Goal: Task Accomplishment & Management: Manage account settings

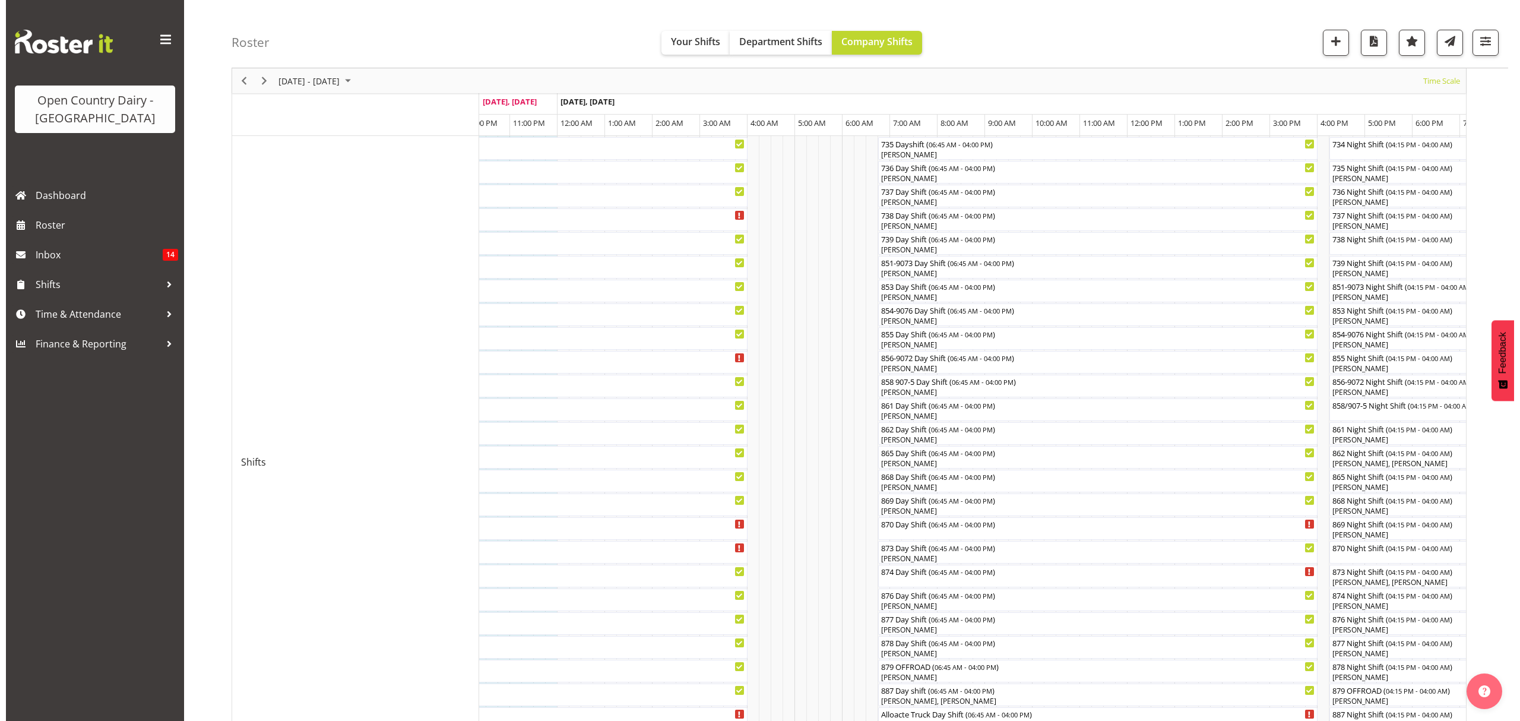
scroll to position [184, 0]
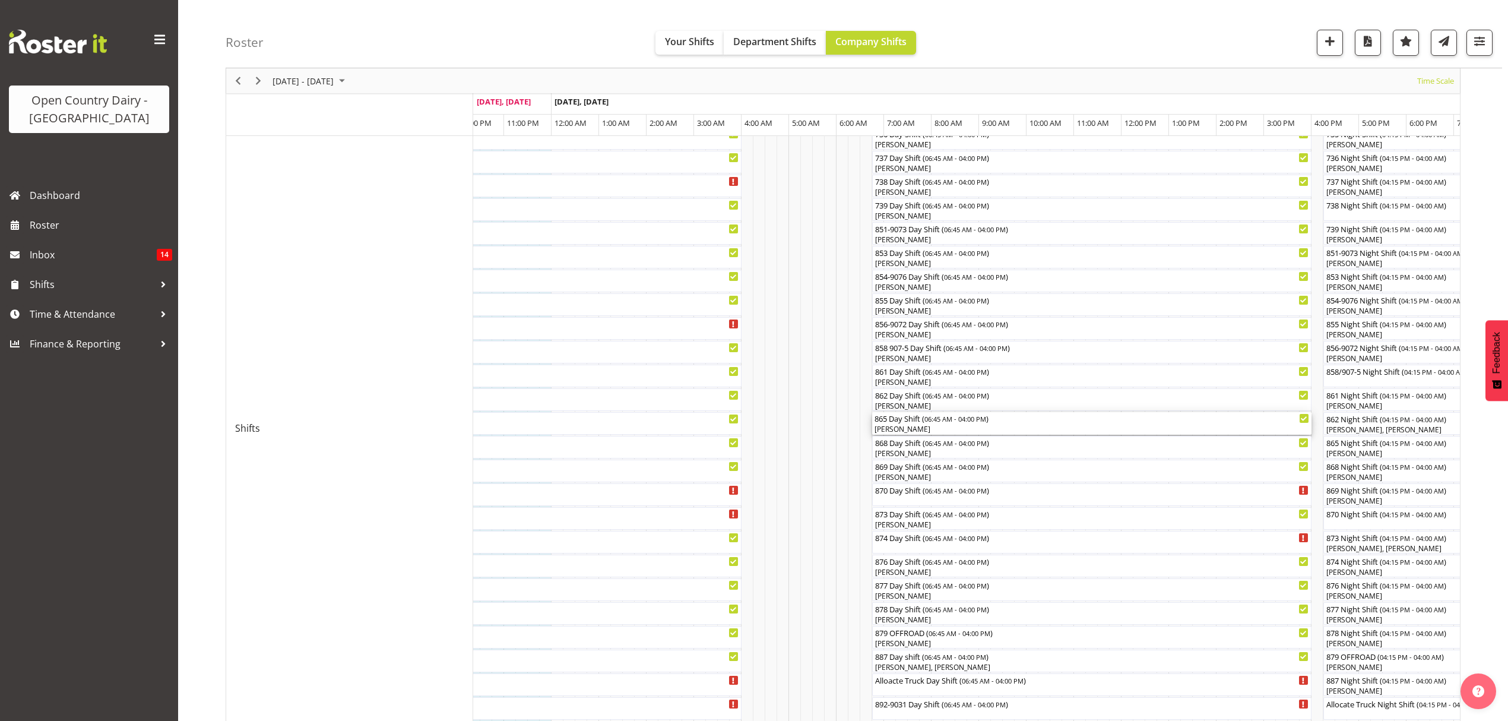
click at [900, 421] on div "865 Day Shift ( 06:45 AM - 04:00 PM )" at bounding box center [1091, 418] width 434 height 12
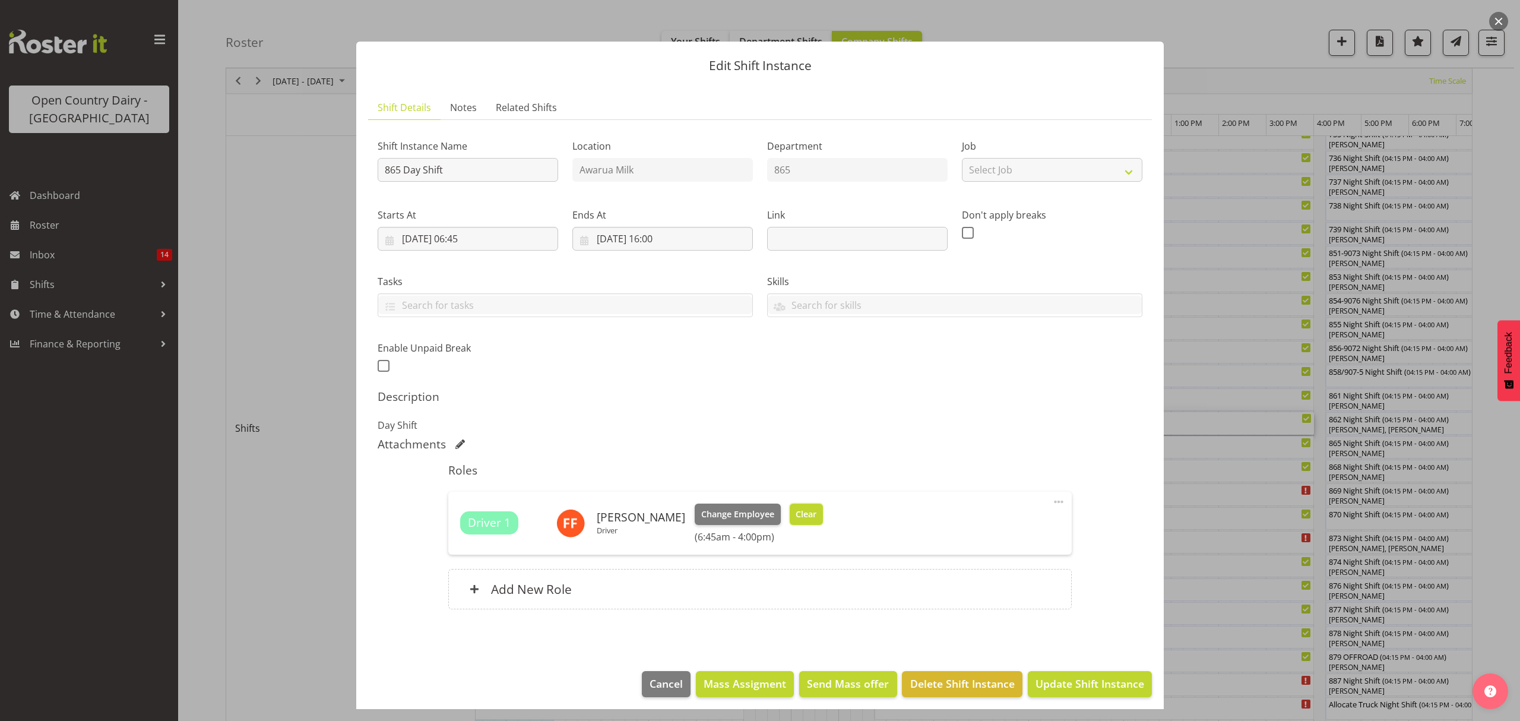
click at [795, 519] on span "Clear" at bounding box center [805, 514] width 21 height 13
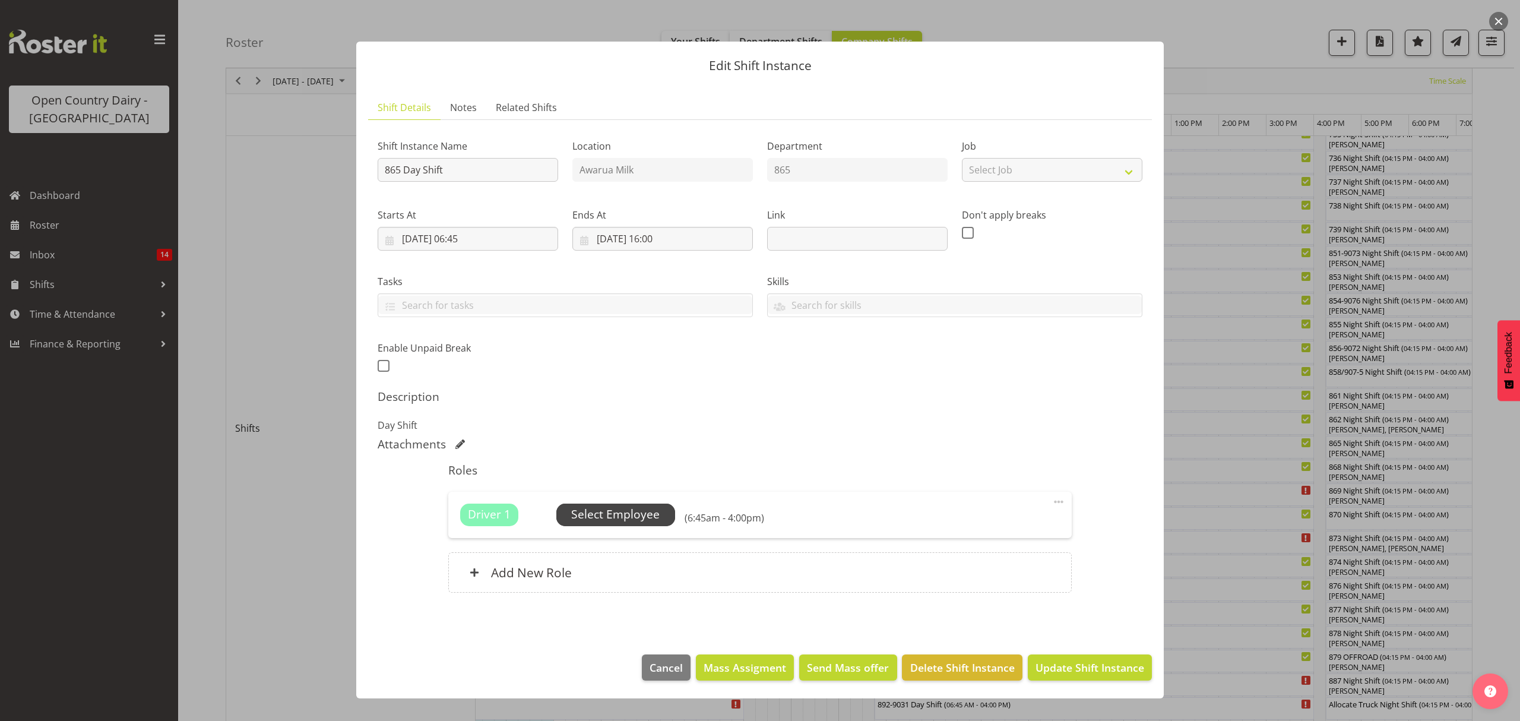
click at [628, 522] on span "Select Employee" at bounding box center [615, 514] width 88 height 17
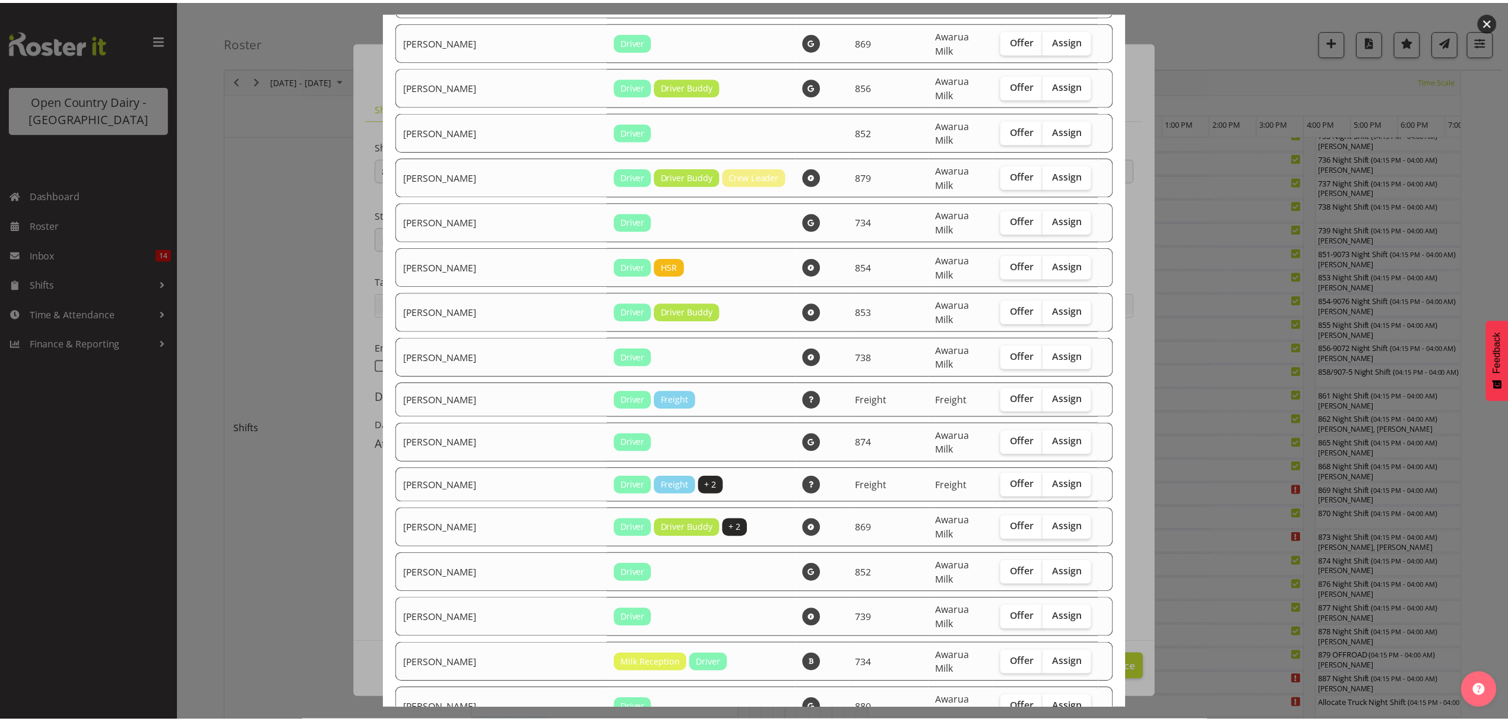
scroll to position [1968, 0]
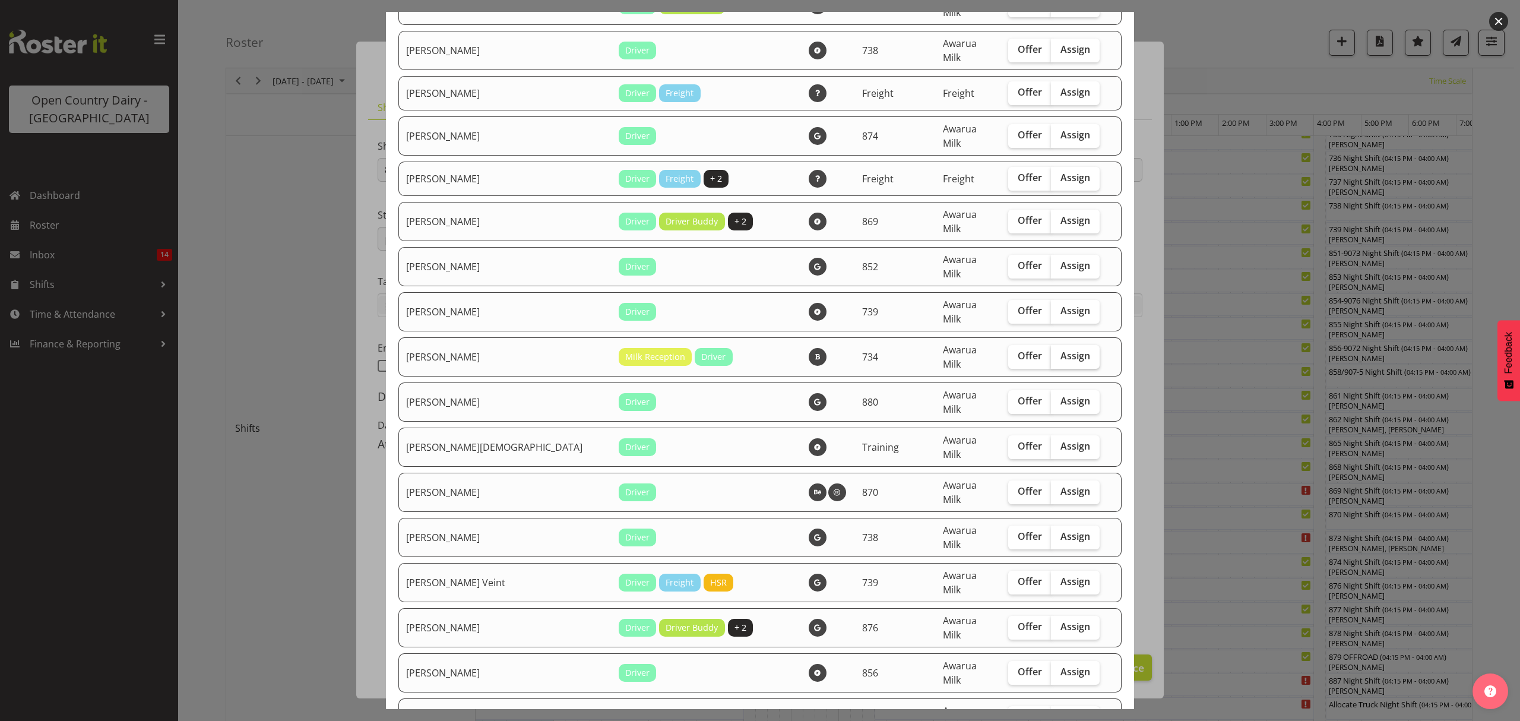
click at [1060, 350] on span "Assign" at bounding box center [1075, 356] width 30 height 12
click at [1052, 352] on input "Assign" at bounding box center [1055, 356] width 8 height 8
checkbox input "true"
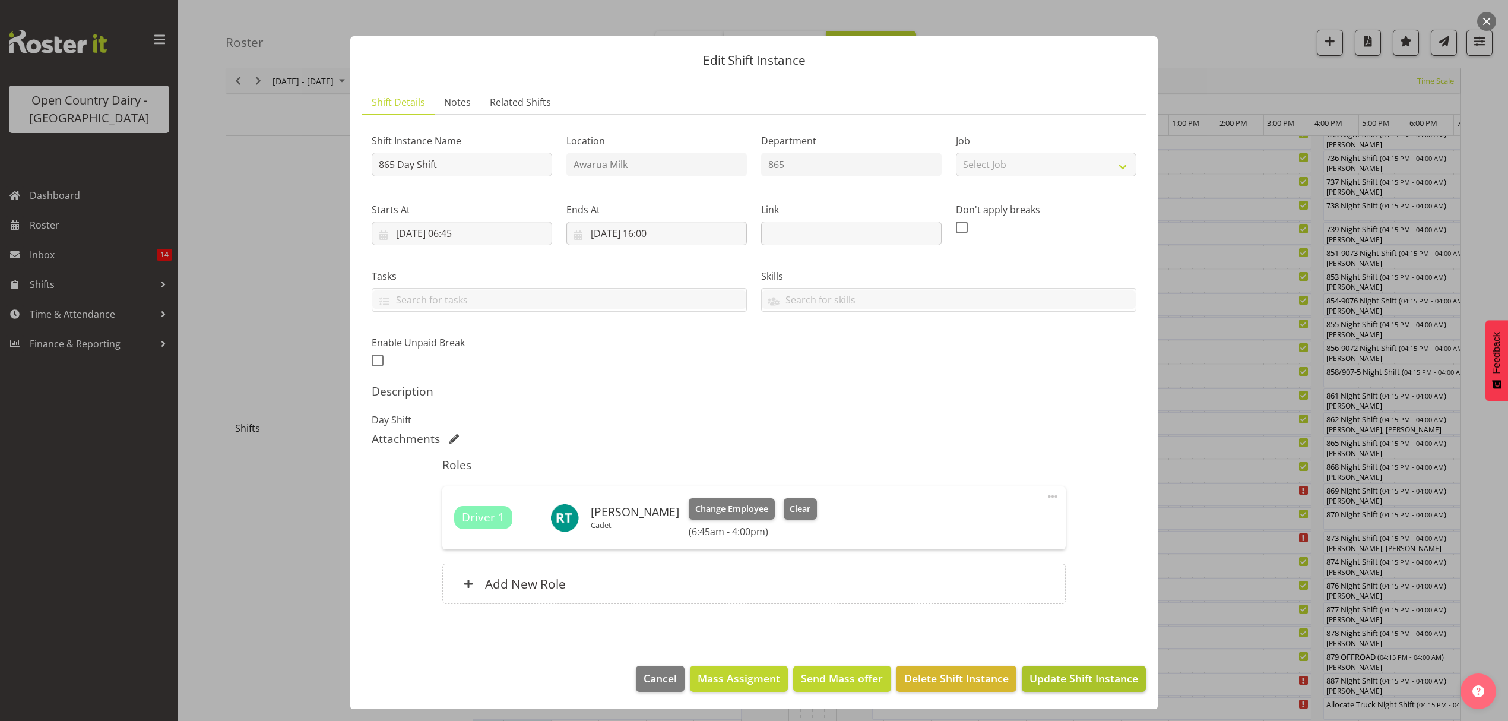
scroll to position [7, 0]
click at [454, 160] on input "865 Day Shift" at bounding box center [462, 164] width 180 height 24
type input "865 Day Shift**truck only**"
click at [1048, 684] on span "Update Shift Instance" at bounding box center [1083, 677] width 109 height 15
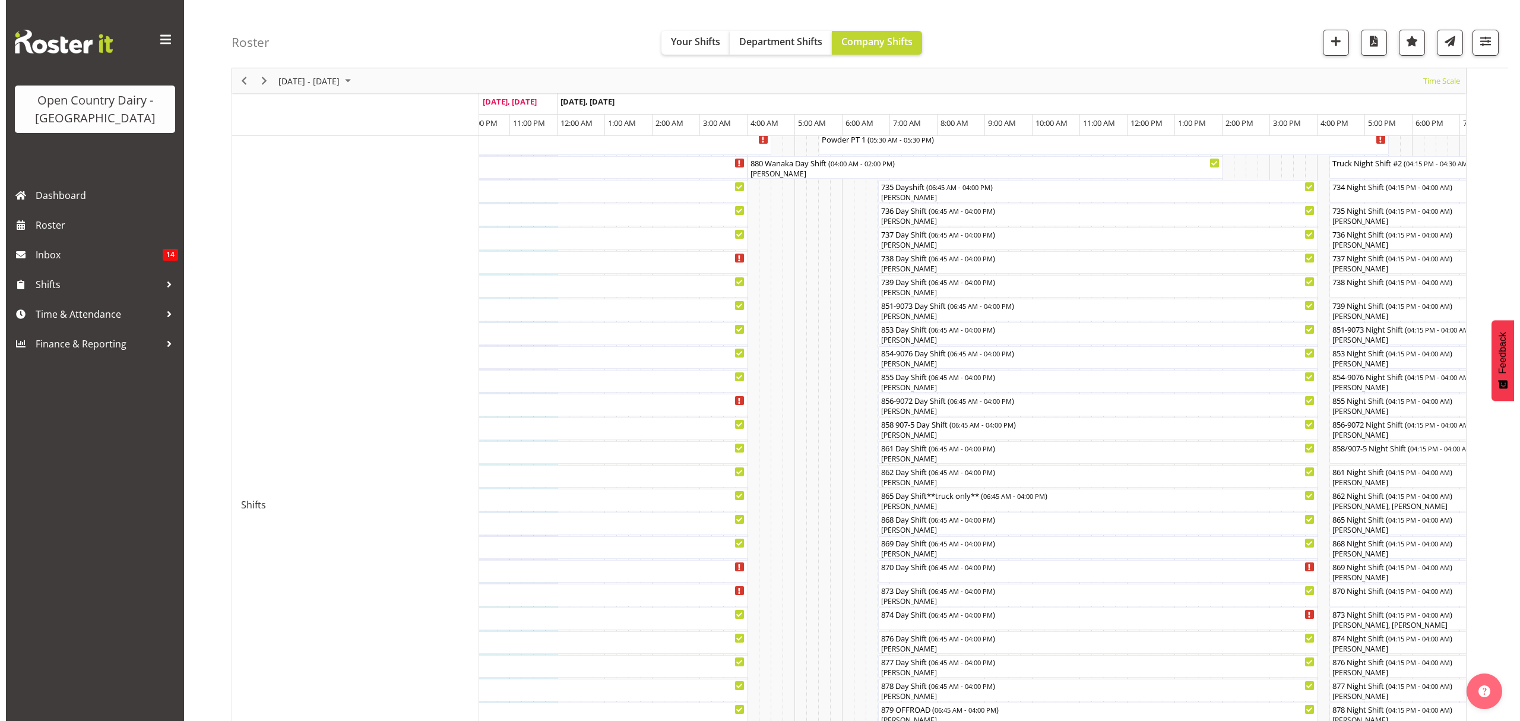
scroll to position [237, 0]
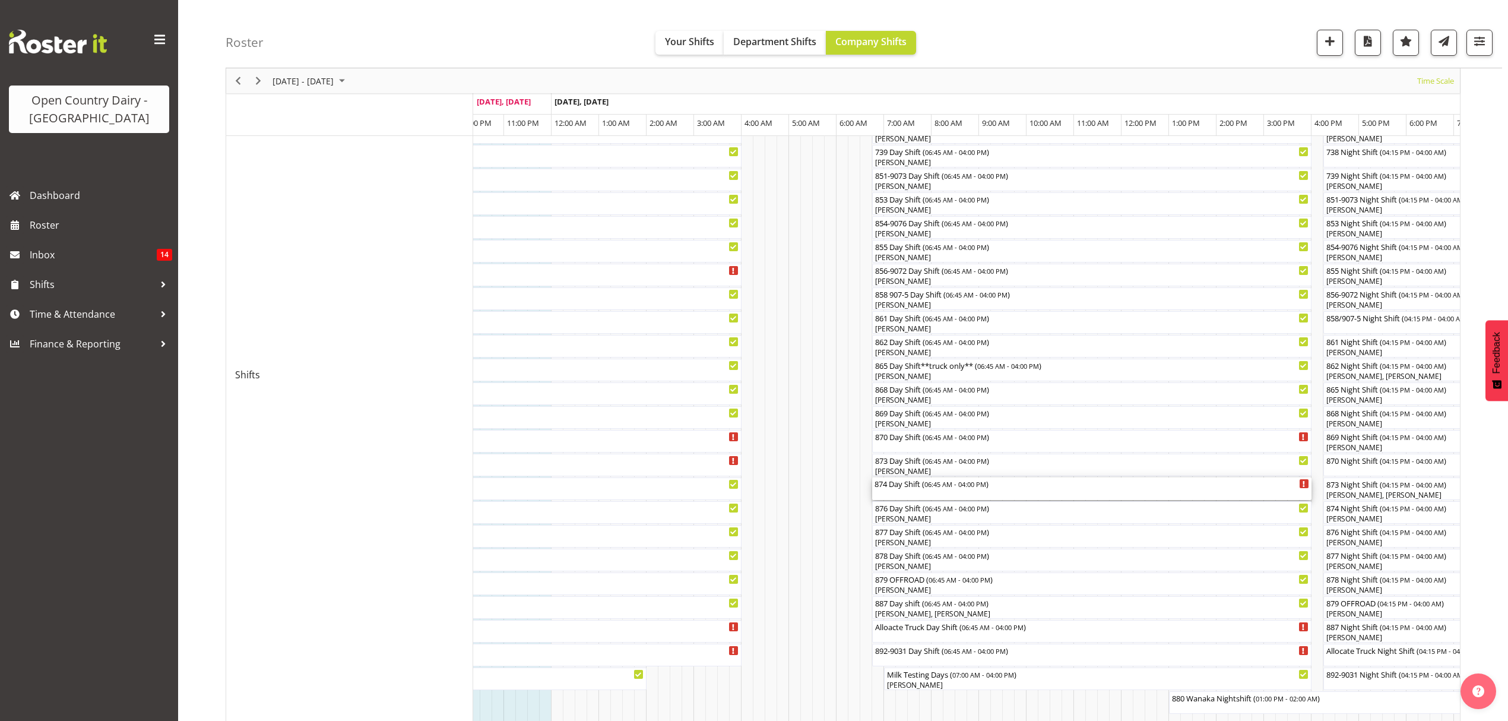
drag, startPoint x: 915, startPoint y: 489, endPoint x: 905, endPoint y: 474, distance: 18.1
click at [915, 489] on div "874 Day Shift ( 06:45 AM - 04:00 PM )" at bounding box center [1091, 483] width 434 height 12
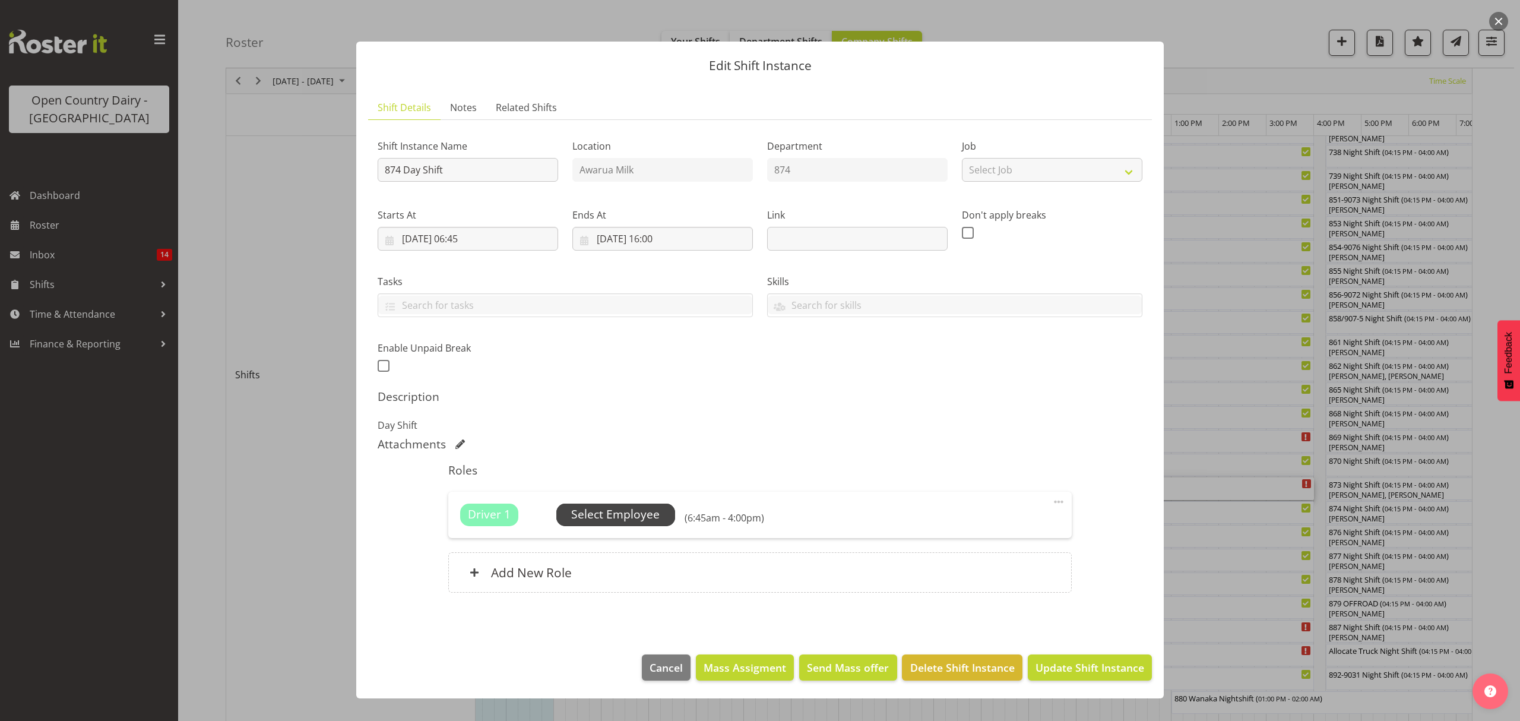
click at [601, 516] on span "Select Employee" at bounding box center [615, 514] width 88 height 17
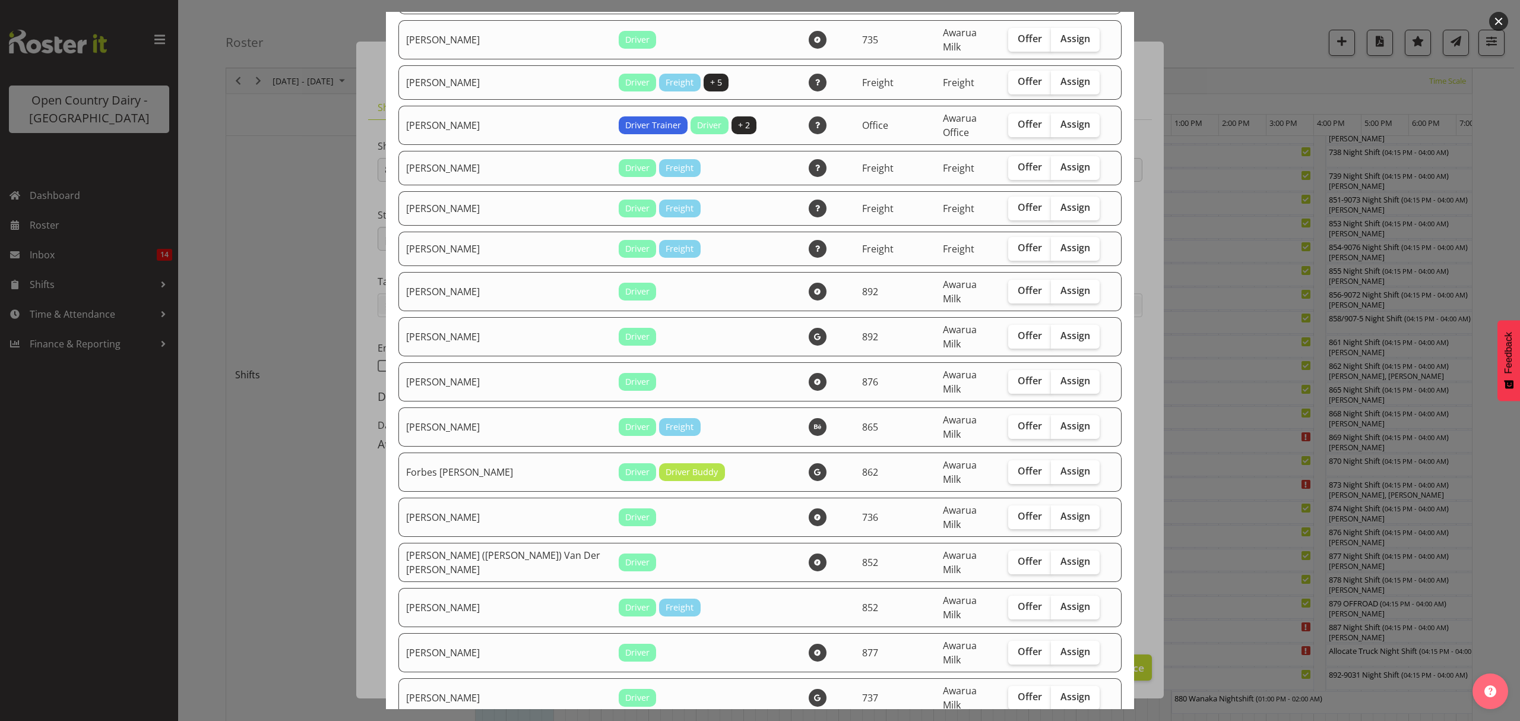
scroll to position [950, 0]
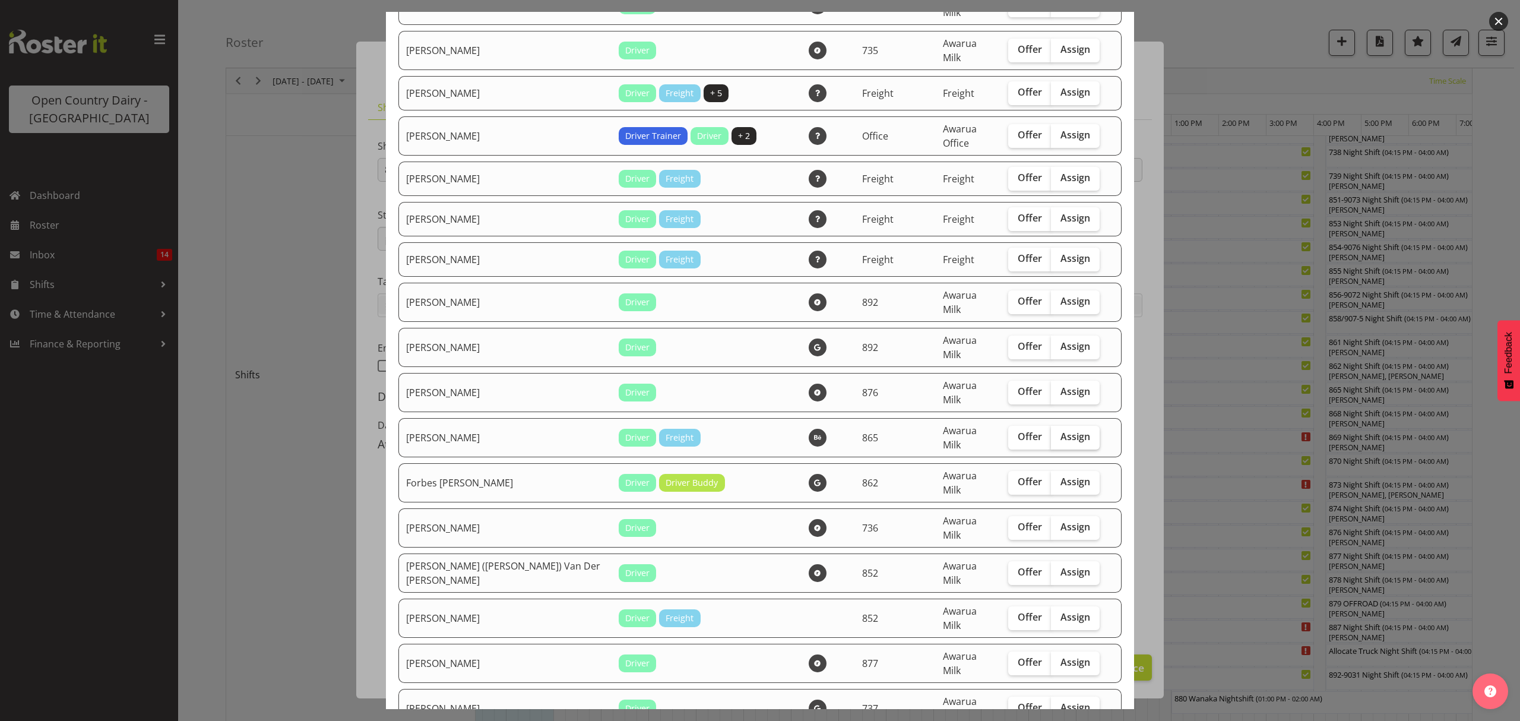
click at [1051, 426] on label "Assign" at bounding box center [1075, 438] width 49 height 24
click at [1051, 433] on input "Assign" at bounding box center [1055, 437] width 8 height 8
checkbox input "true"
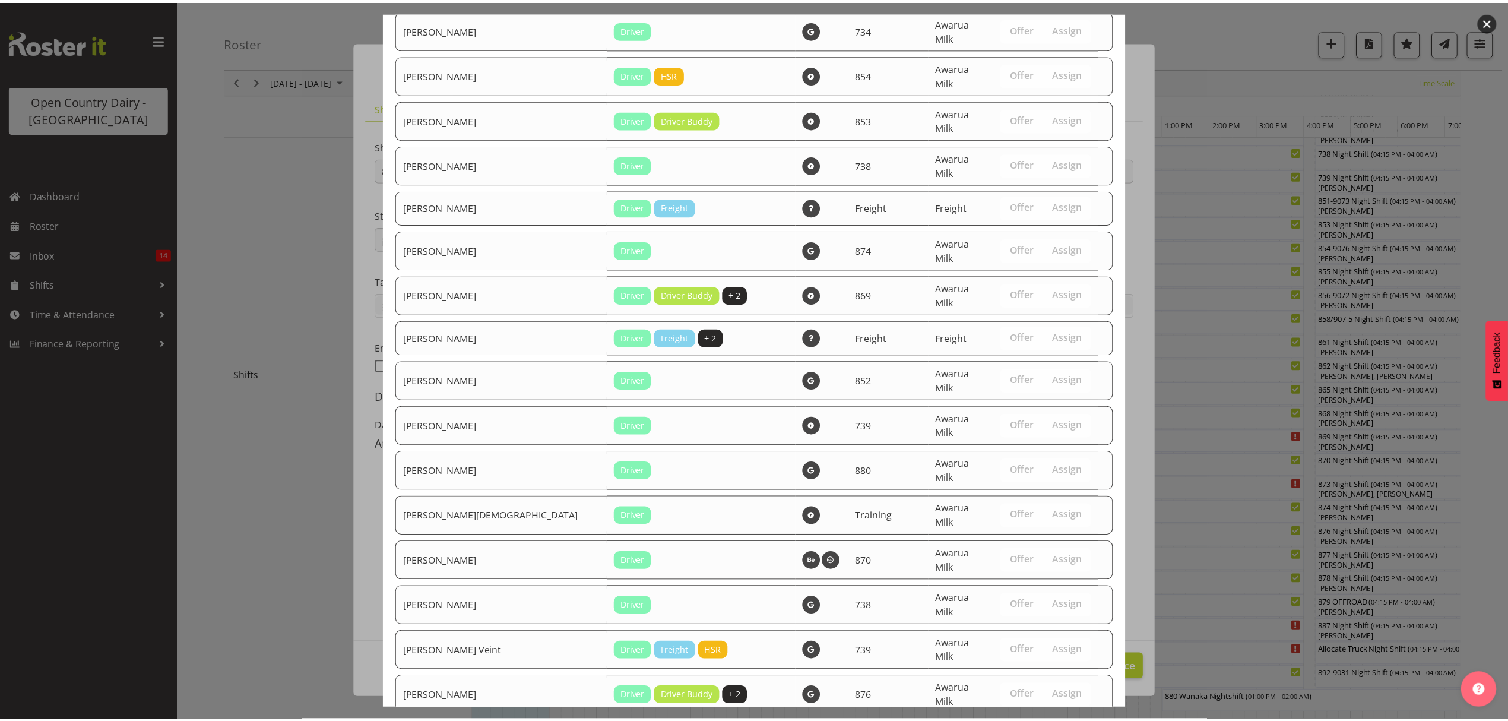
scroll to position [1968, 0]
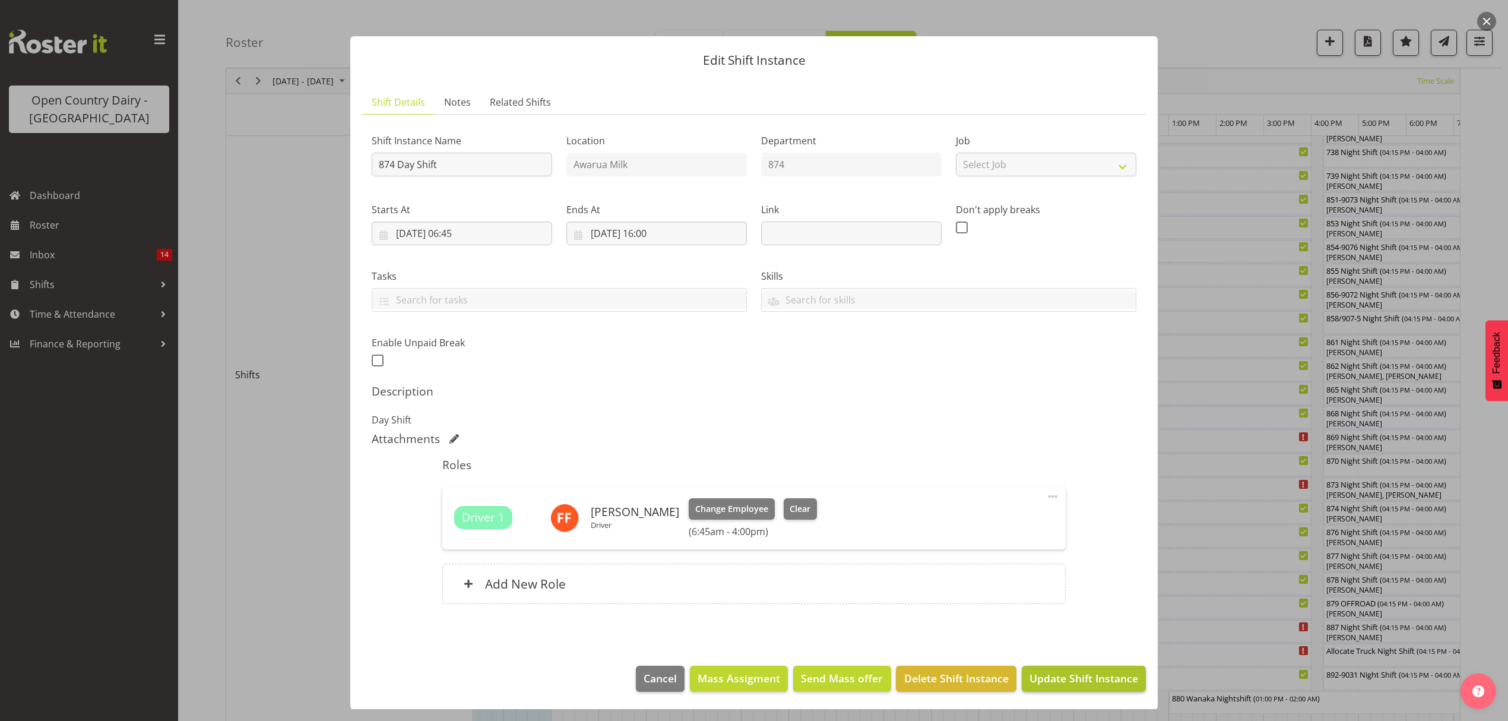
scroll to position [7, 0]
click at [1060, 684] on span "Update Shift Instance" at bounding box center [1083, 677] width 109 height 15
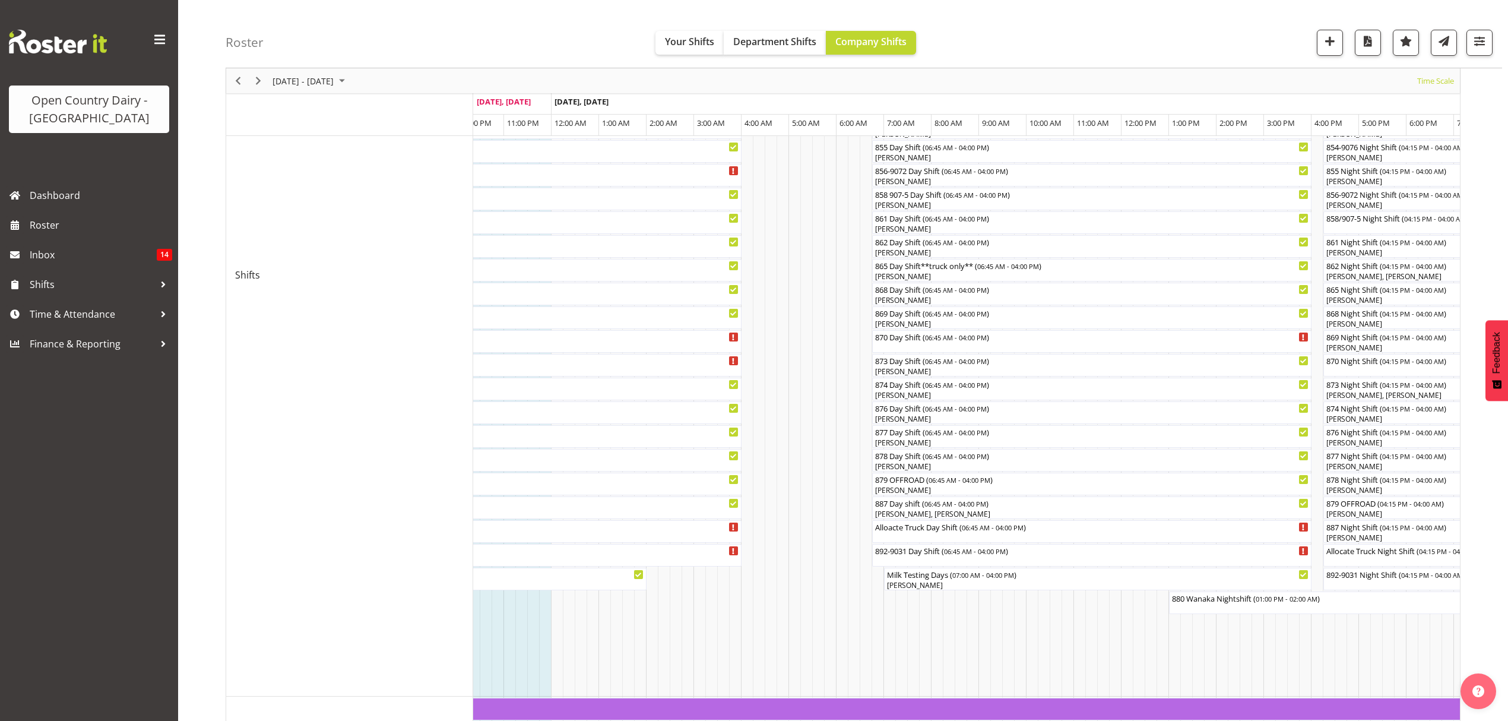
scroll to position [316, 0]
